Goal: Use online tool/utility: Utilize a website feature to perform a specific function

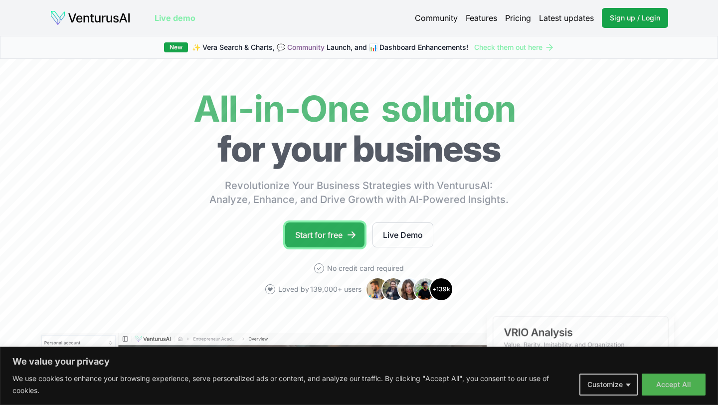
click at [326, 230] on link "Start for free" at bounding box center [324, 234] width 79 height 25
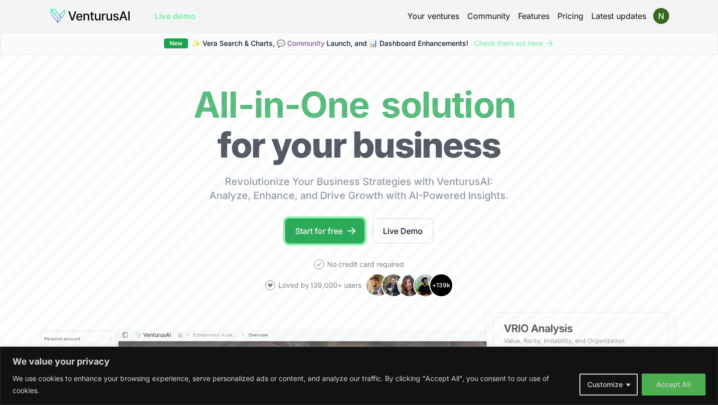
click at [316, 227] on link "Start for free" at bounding box center [324, 230] width 79 height 25
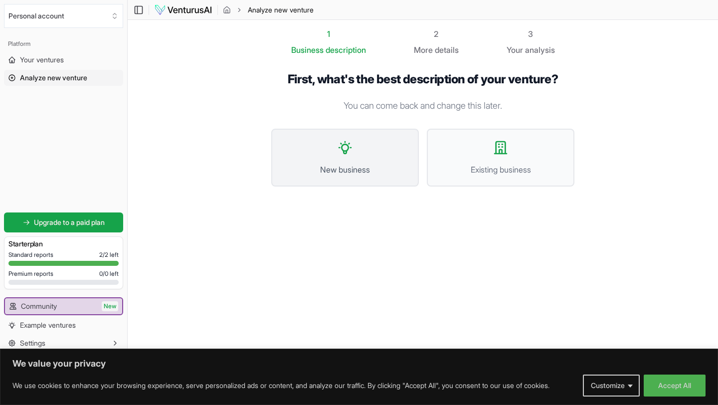
click at [345, 151] on icon at bounding box center [345, 148] width 12 height 12
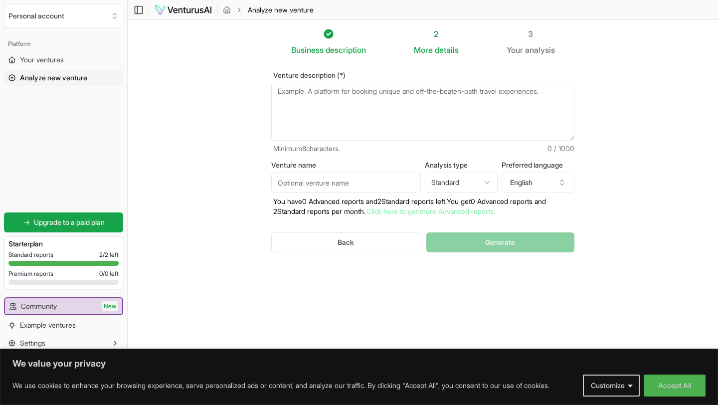
click at [317, 95] on textarea "Venture description (*)" at bounding box center [422, 111] width 303 height 59
paste textarea "A swipe-based recipe discovery app that instantly generates grocery lists and c…"
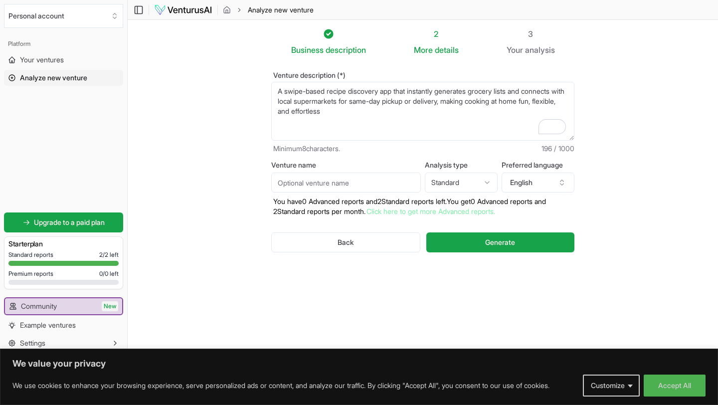
type textarea "A swipe-based recipe discovery app that instantly generates grocery lists and c…"
click at [456, 181] on html "We value your privacy We use cookies to enhance your browsing experience, serve…" at bounding box center [359, 202] width 718 height 405
click at [478, 158] on html "We value your privacy We use cookies to enhance your browsing experience, serve…" at bounding box center [359, 202] width 718 height 405
click at [495, 243] on span "Generate" at bounding box center [500, 242] width 30 height 10
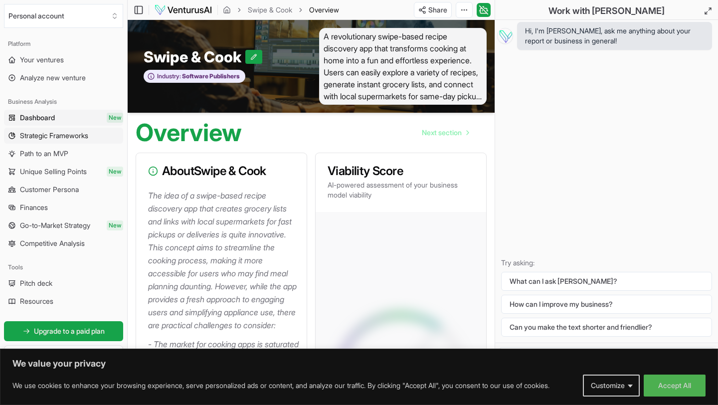
click at [50, 139] on span "Strategic Frameworks" at bounding box center [54, 136] width 68 height 10
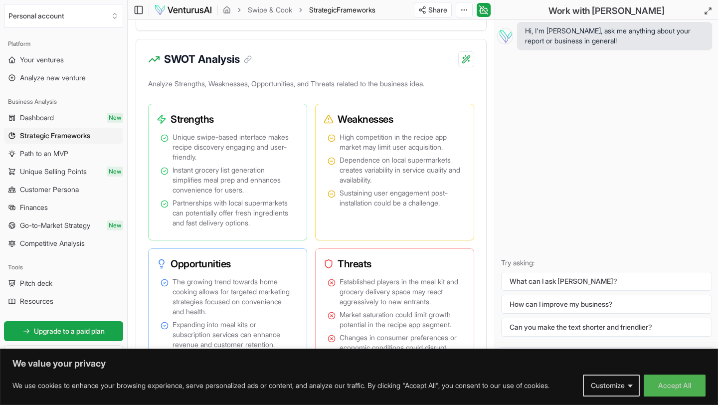
scroll to position [750, 0]
